Goal: Information Seeking & Learning: Check status

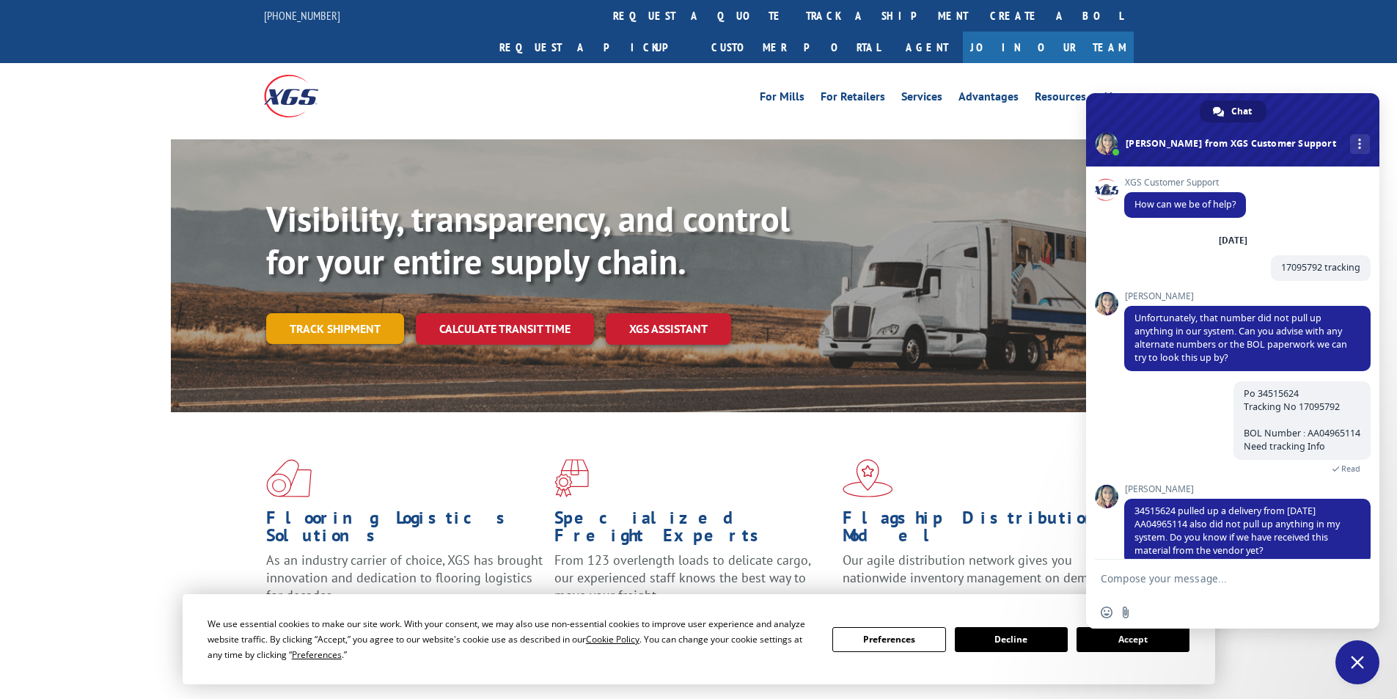
click at [322, 313] on link "Track shipment" at bounding box center [335, 328] width 138 height 31
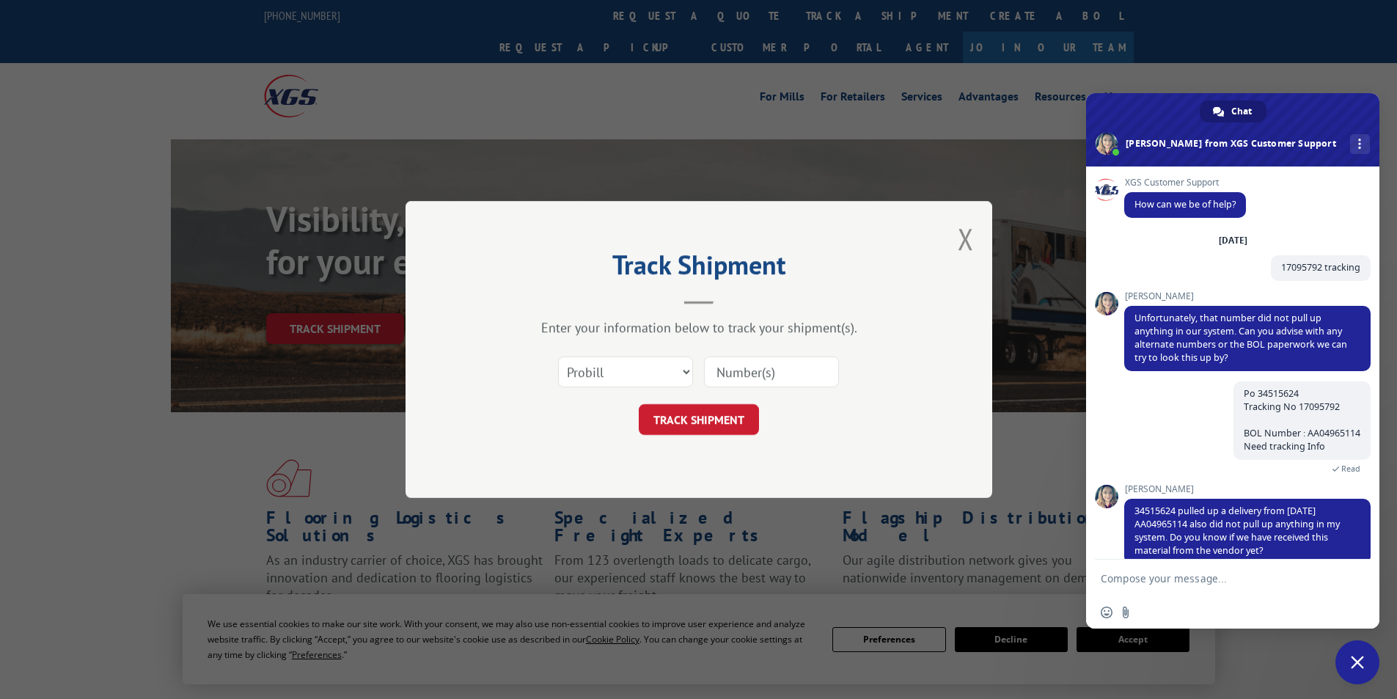
click at [732, 373] on input at bounding box center [771, 371] width 135 height 31
paste input "17095792"
type input "17095792"
click at [694, 422] on button "TRACK SHIPMENT" at bounding box center [699, 419] width 120 height 31
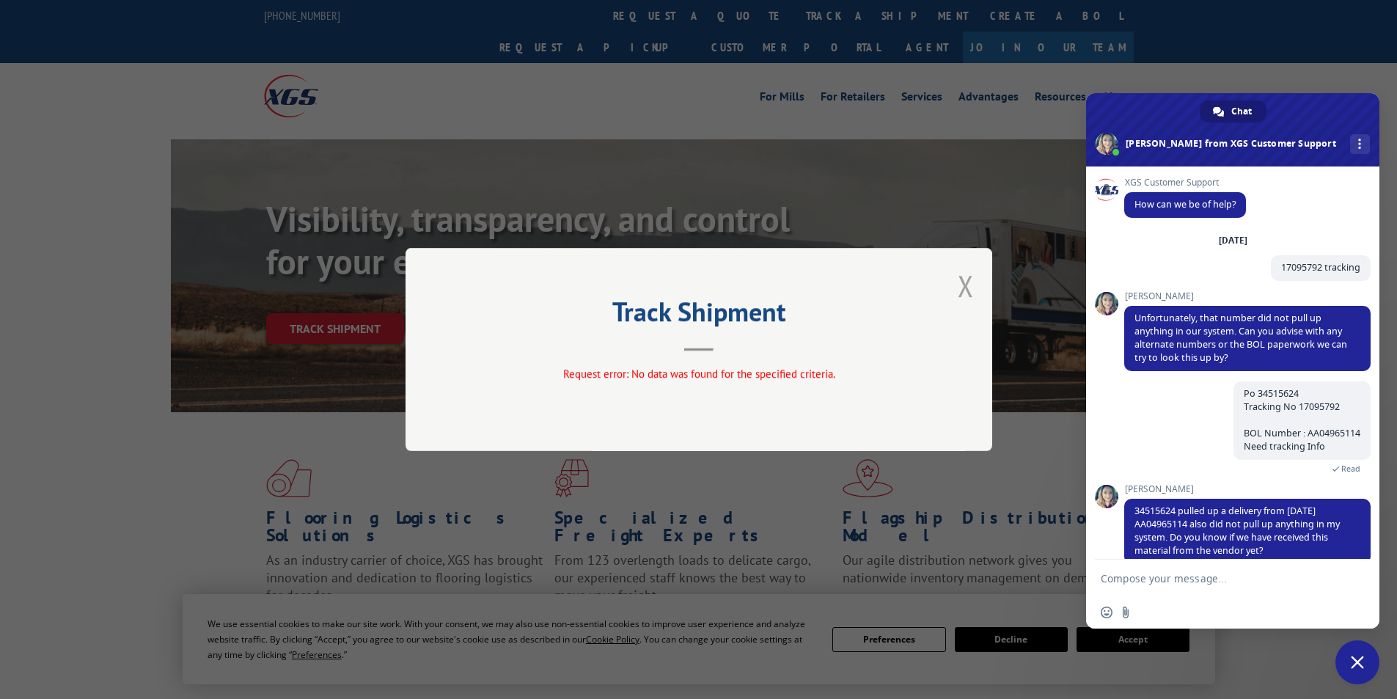
click at [969, 286] on button "Close modal" at bounding box center [966, 285] width 16 height 39
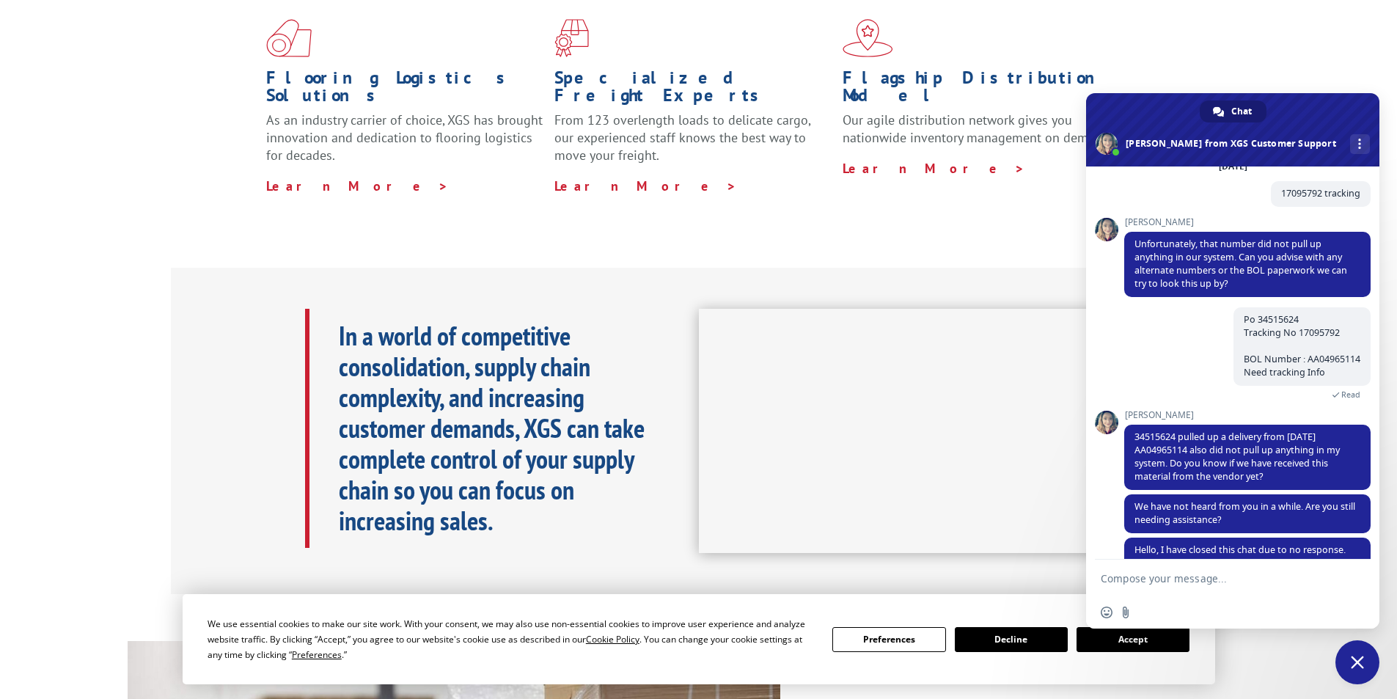
scroll to position [147, 0]
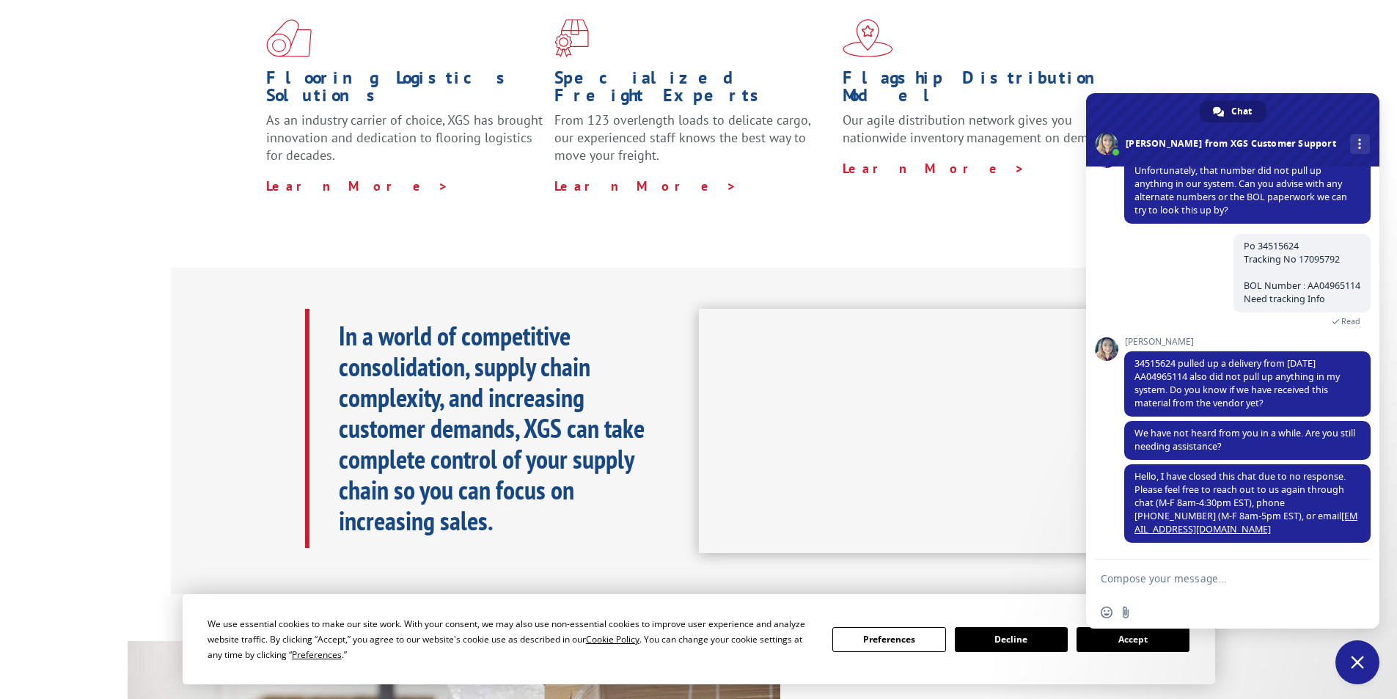
click at [1133, 337] on span "[PERSON_NAME]" at bounding box center [1247, 342] width 246 height 10
click at [1352, 655] on span "Close chat" at bounding box center [1357, 662] width 44 height 44
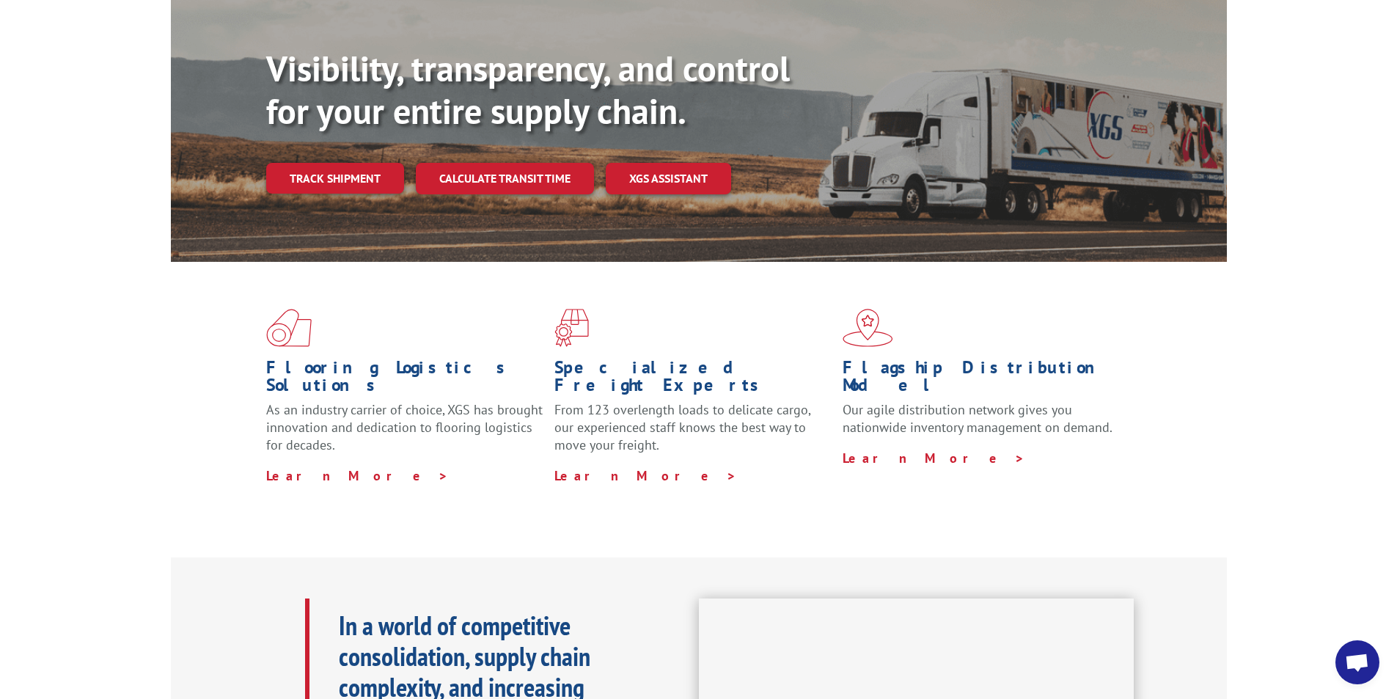
scroll to position [0, 0]
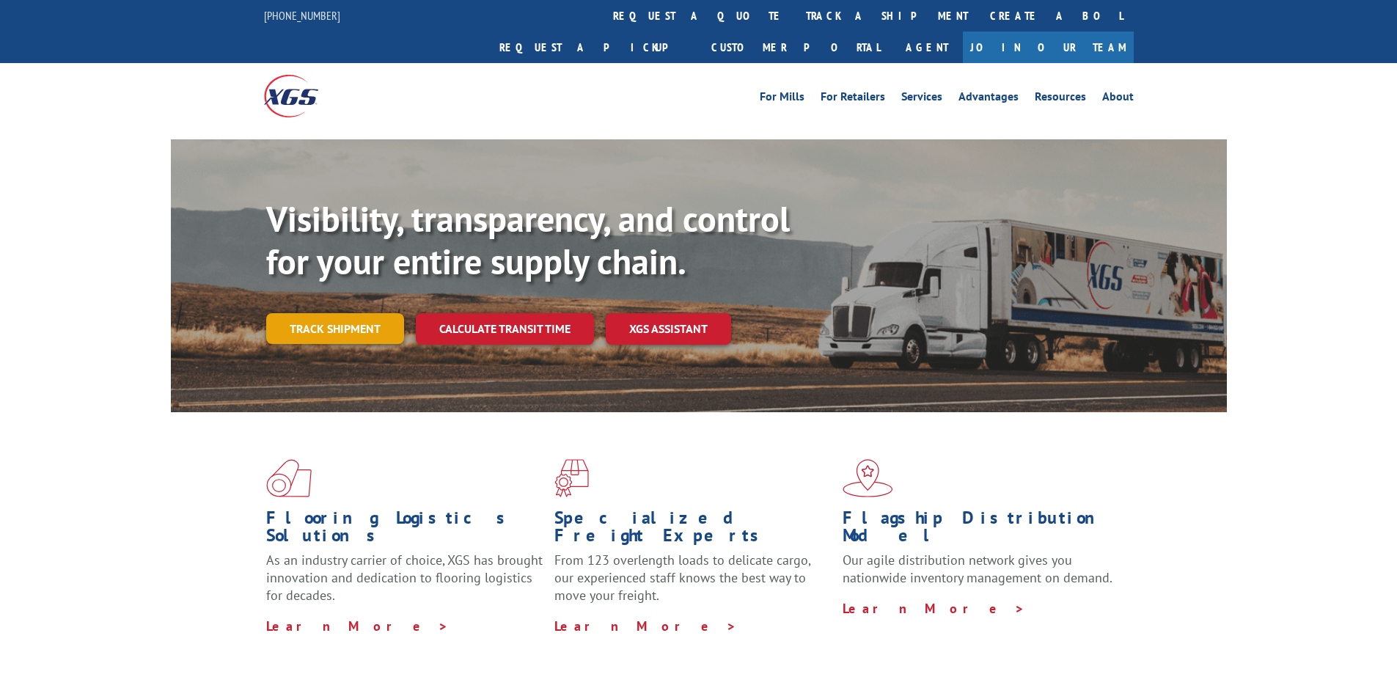
click at [345, 313] on link "Track shipment" at bounding box center [335, 328] width 138 height 31
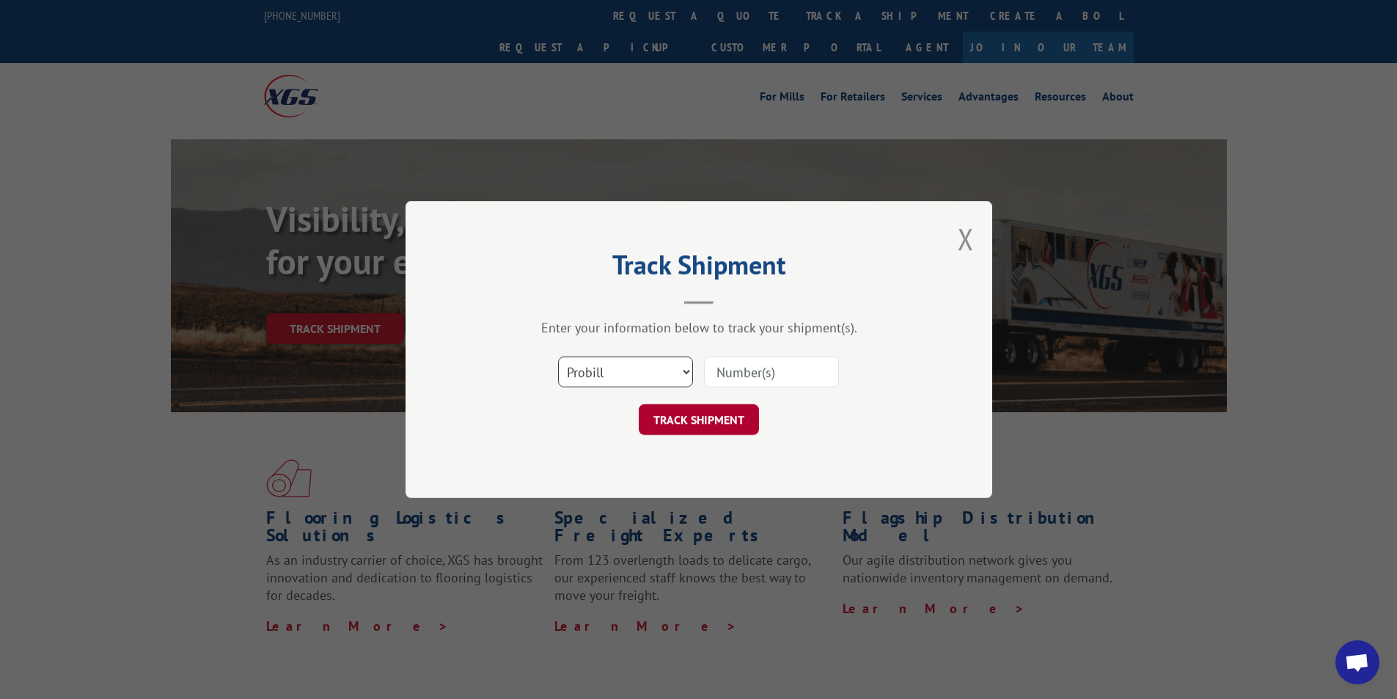
scroll to position [147, 0]
click at [734, 365] on input at bounding box center [771, 371] width 135 height 31
paste input "17095792"
type input "17095792"
click at [710, 419] on button "TRACK SHIPMENT" at bounding box center [699, 419] width 120 height 31
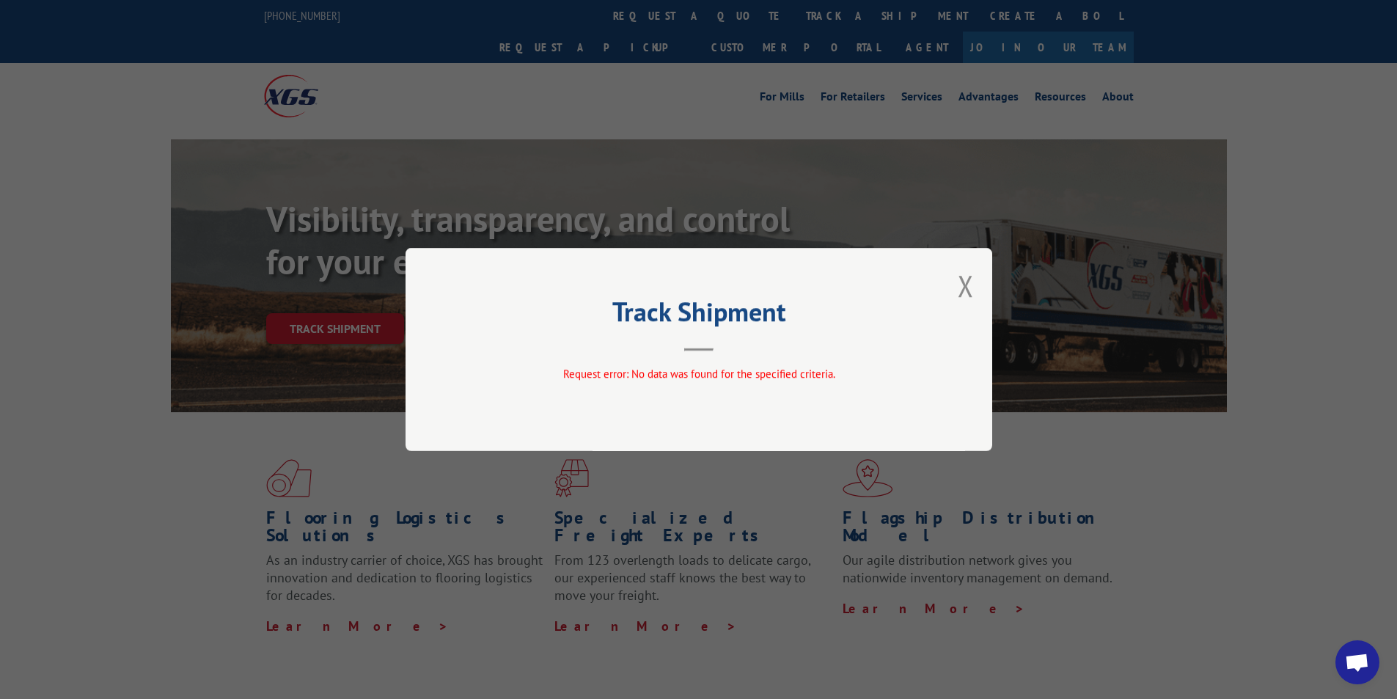
drag, startPoint x: 964, startPoint y: 287, endPoint x: 524, endPoint y: 318, distance: 440.4
click at [947, 291] on div "Track Shipment Request error: No data was found for the specified criteria." at bounding box center [699, 349] width 587 height 203
click at [970, 283] on button "Close modal" at bounding box center [966, 285] width 16 height 39
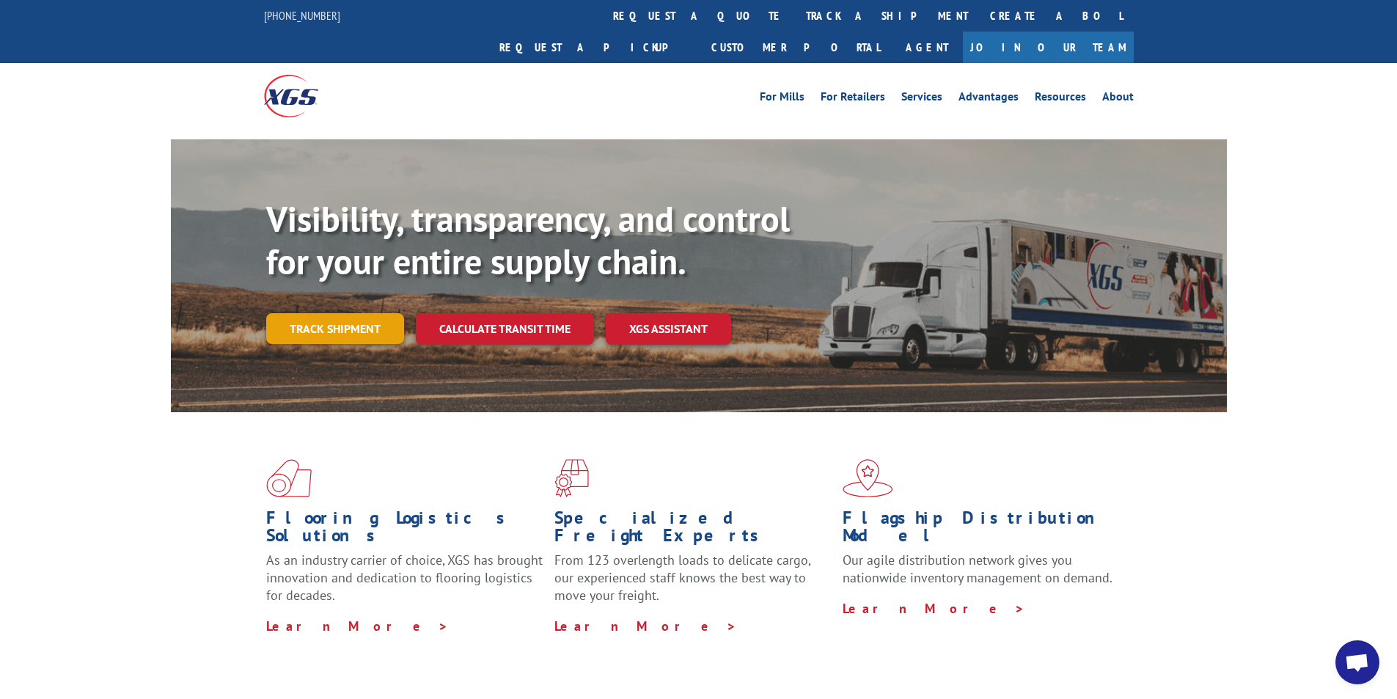
click at [338, 313] on link "Track shipment" at bounding box center [335, 328] width 138 height 31
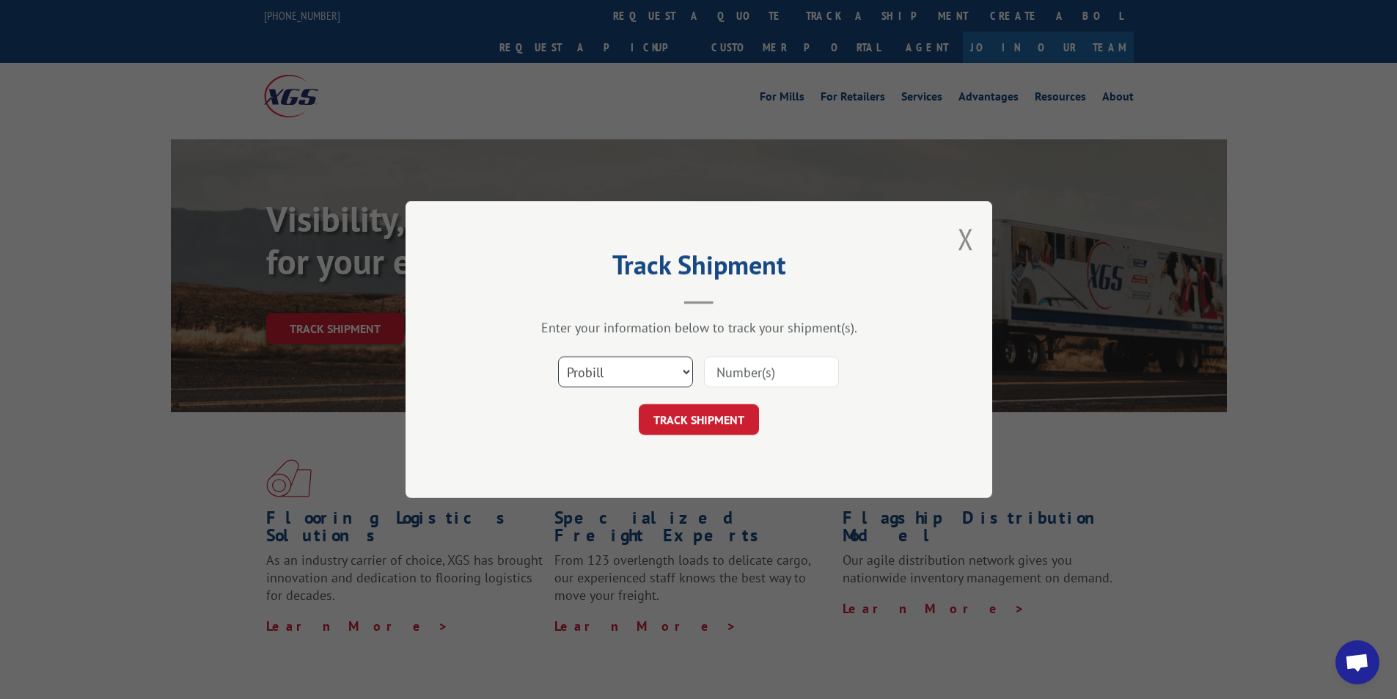
click at [682, 372] on select "Select category... Probill BOL PO" at bounding box center [625, 371] width 135 height 31
select select "po"
click at [558, 356] on select "Select category... Probill BOL PO" at bounding box center [625, 371] width 135 height 31
click at [735, 370] on input at bounding box center [771, 371] width 135 height 31
paste input "34515624"
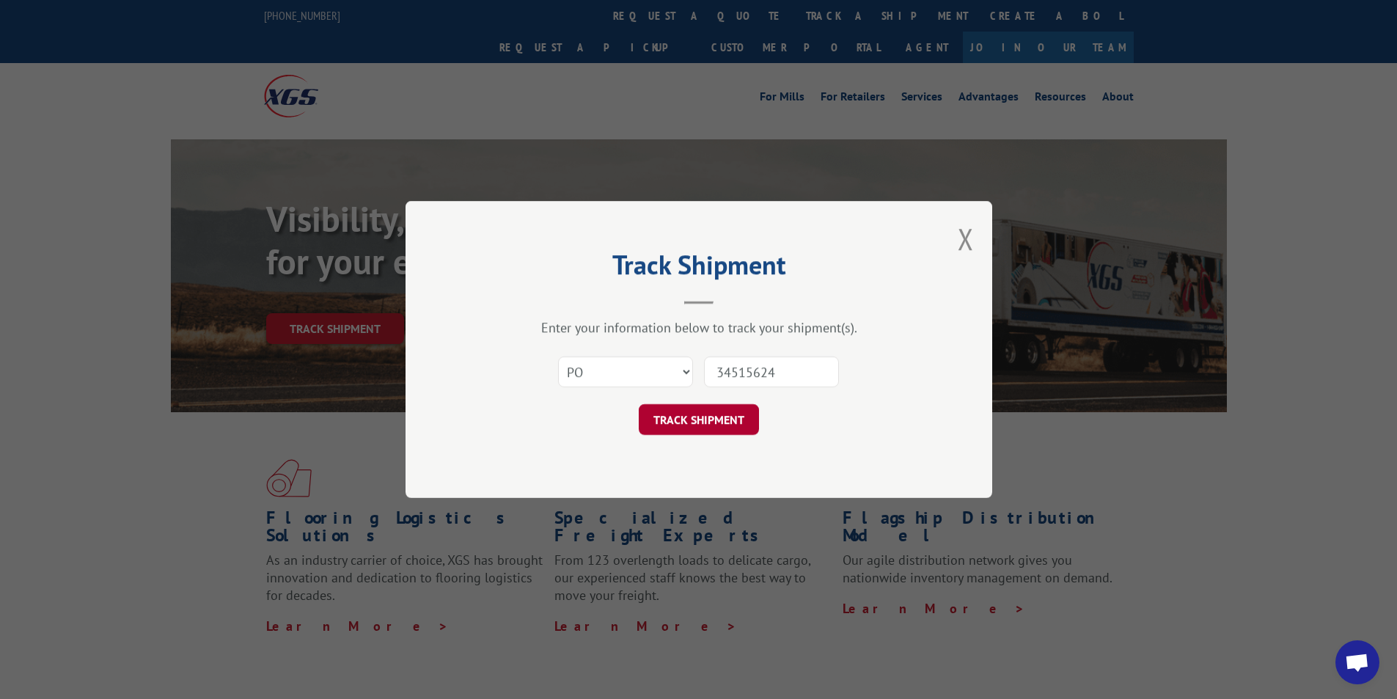
type input "34515624"
click at [704, 416] on button "TRACK SHIPMENT" at bounding box center [699, 419] width 120 height 31
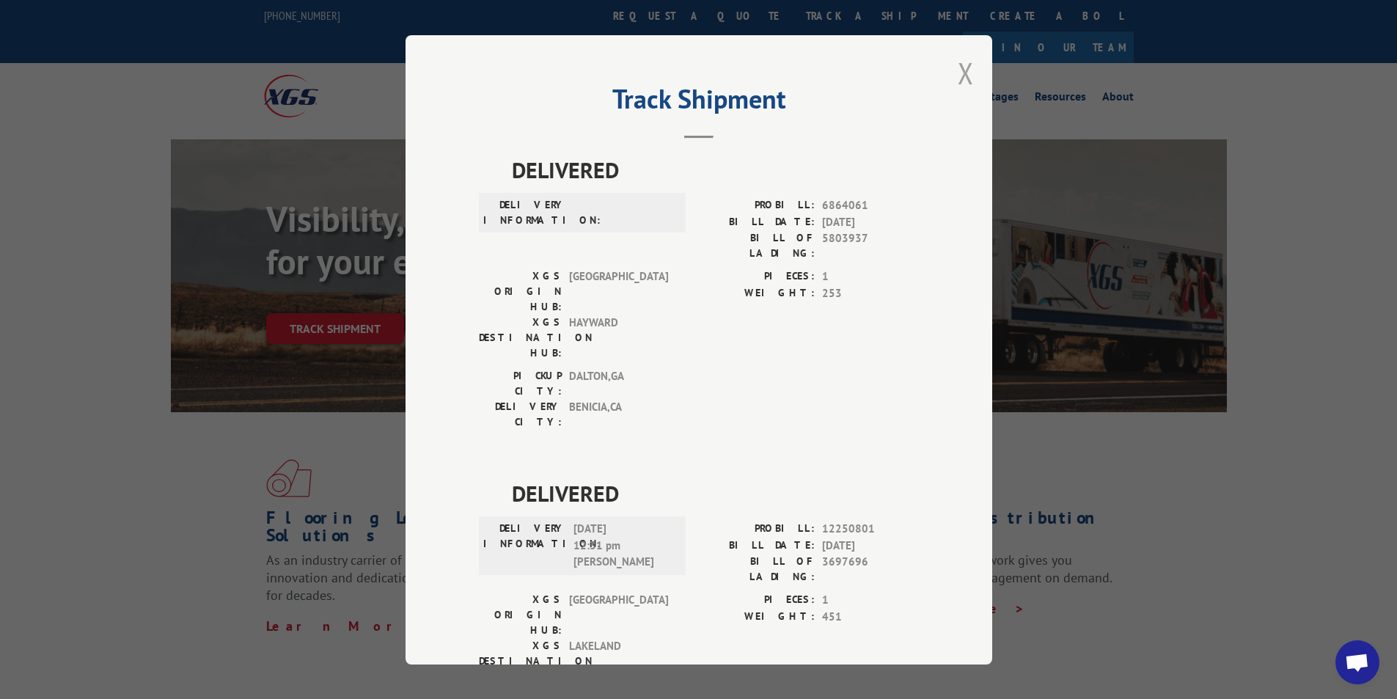
click at [958, 74] on button "Close modal" at bounding box center [966, 73] width 16 height 39
